Goal: Download file/media

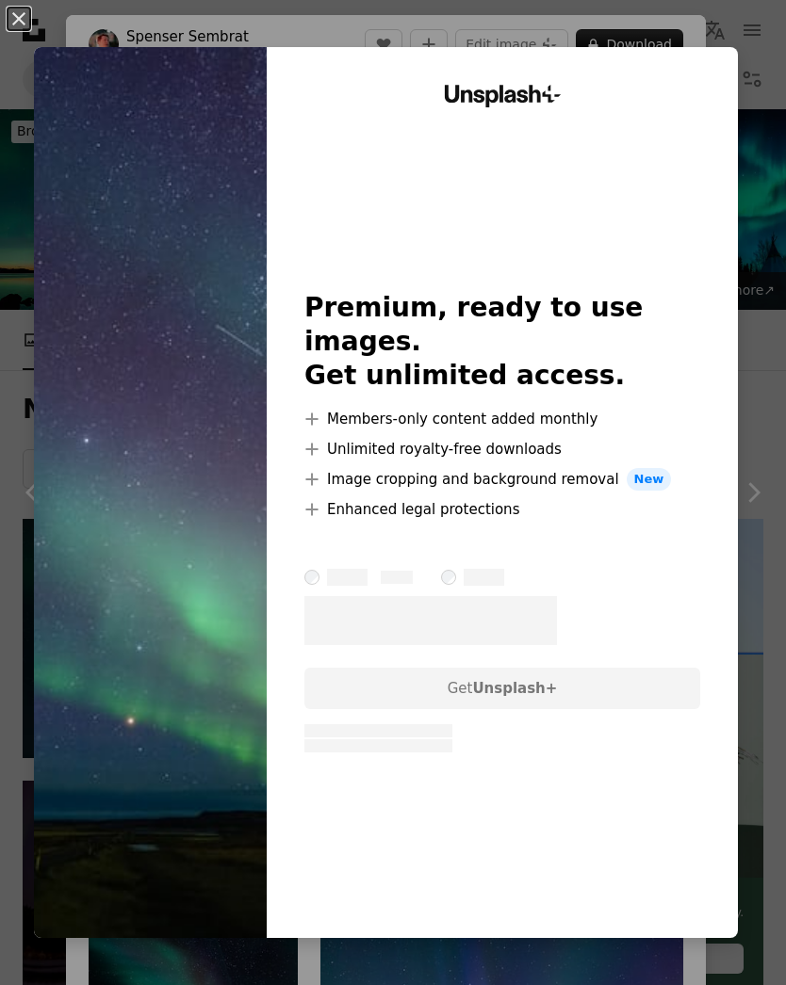
scroll to position [6780, 0]
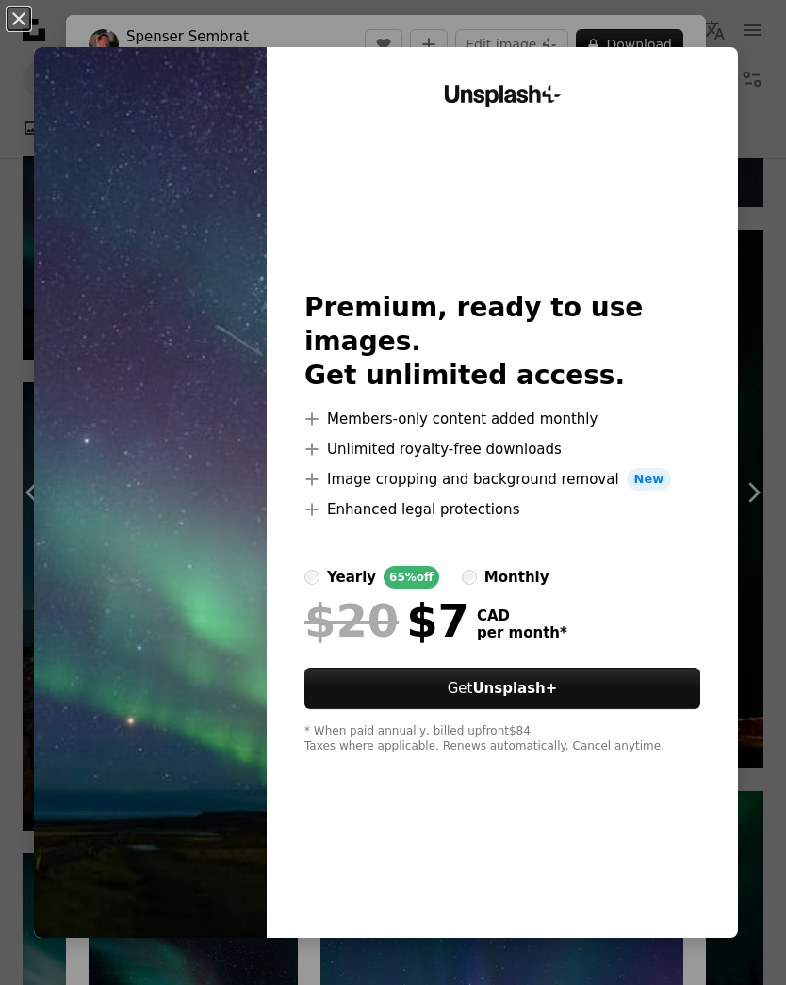
click at [112, 142] on img at bounding box center [150, 492] width 233 height 891
click at [82, 86] on img at bounding box center [150, 492] width 233 height 891
click at [24, 52] on div "An X shape Unsplash+ Premium, ready to use images. Get unlimited access. A plus…" at bounding box center [393, 492] width 786 height 985
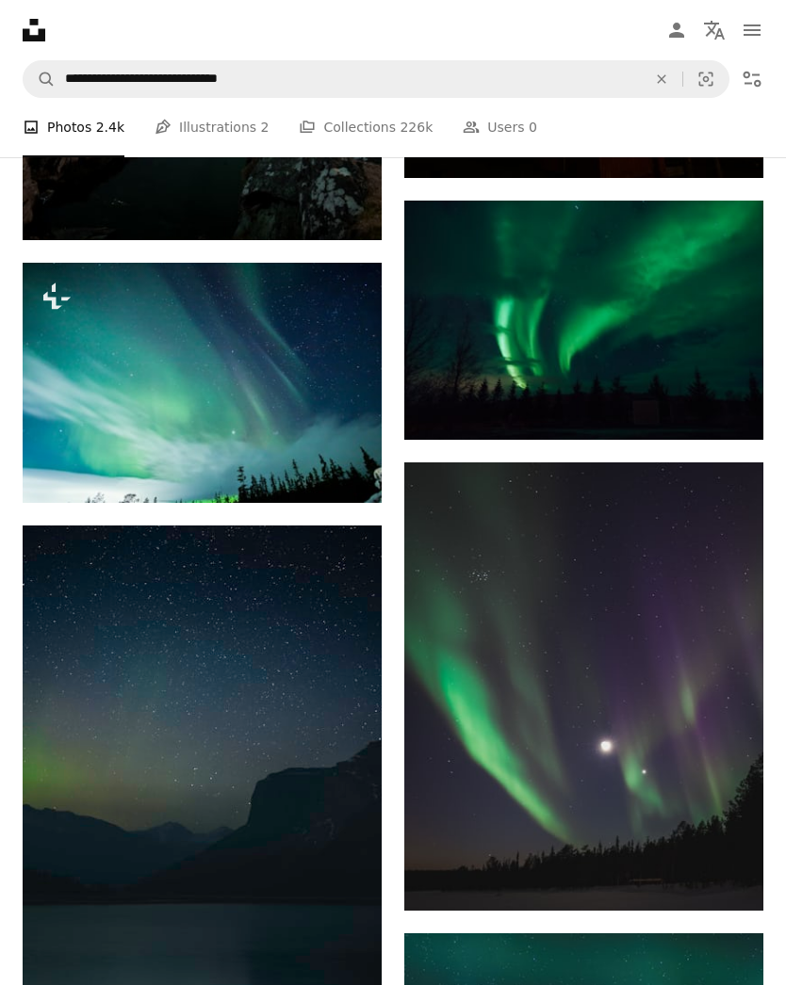
scroll to position [7358, 0]
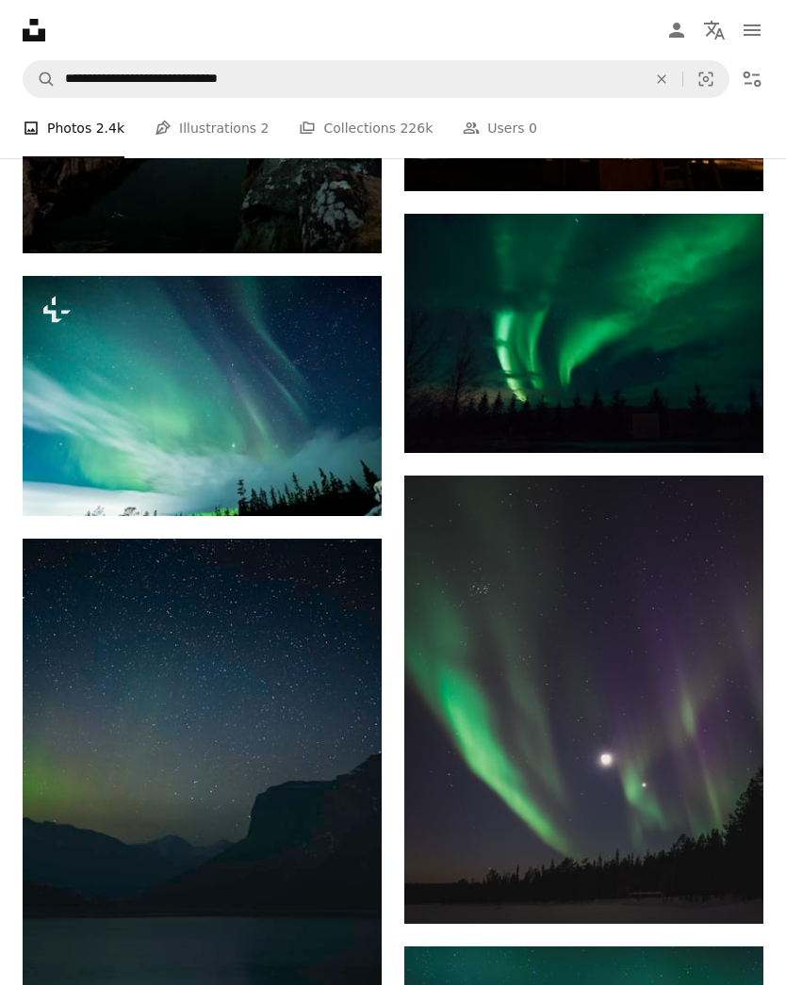
click at [676, 338] on img at bounding box center [583, 333] width 359 height 239
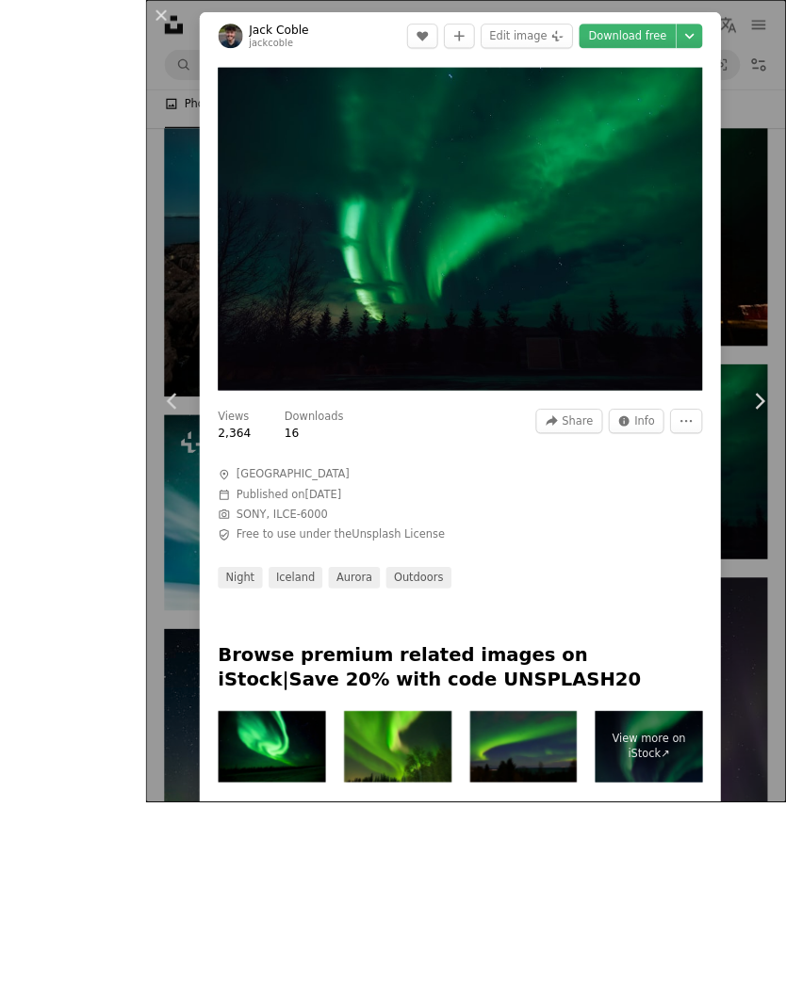
scroll to position [7315, 0]
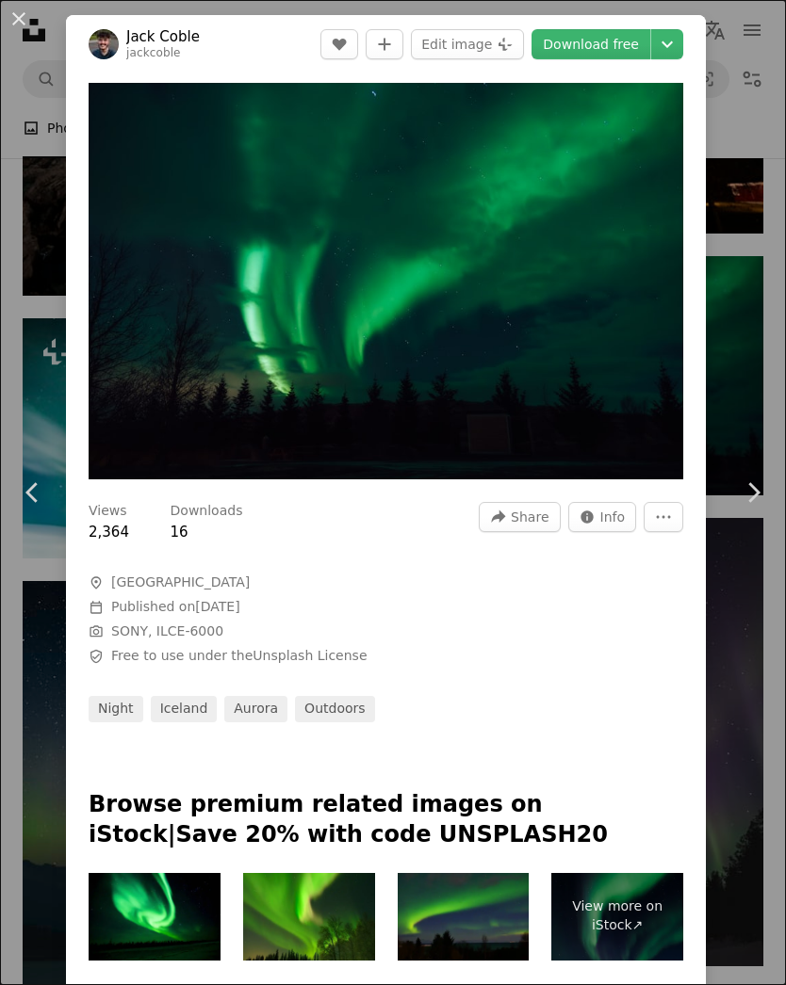
click at [20, 23] on button "An X shape" at bounding box center [19, 19] width 23 height 23
